Goal: Task Accomplishment & Management: Complete application form

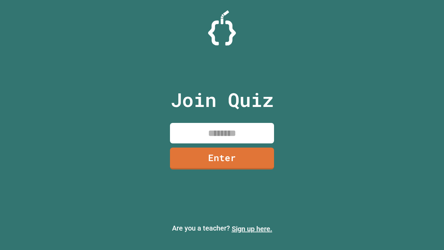
click at [252, 229] on link "Sign up here." at bounding box center [252, 228] width 41 height 8
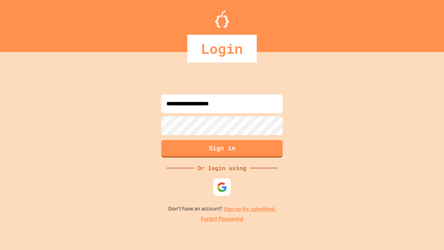
type input "**********"
